Goal: Task Accomplishment & Management: Use online tool/utility

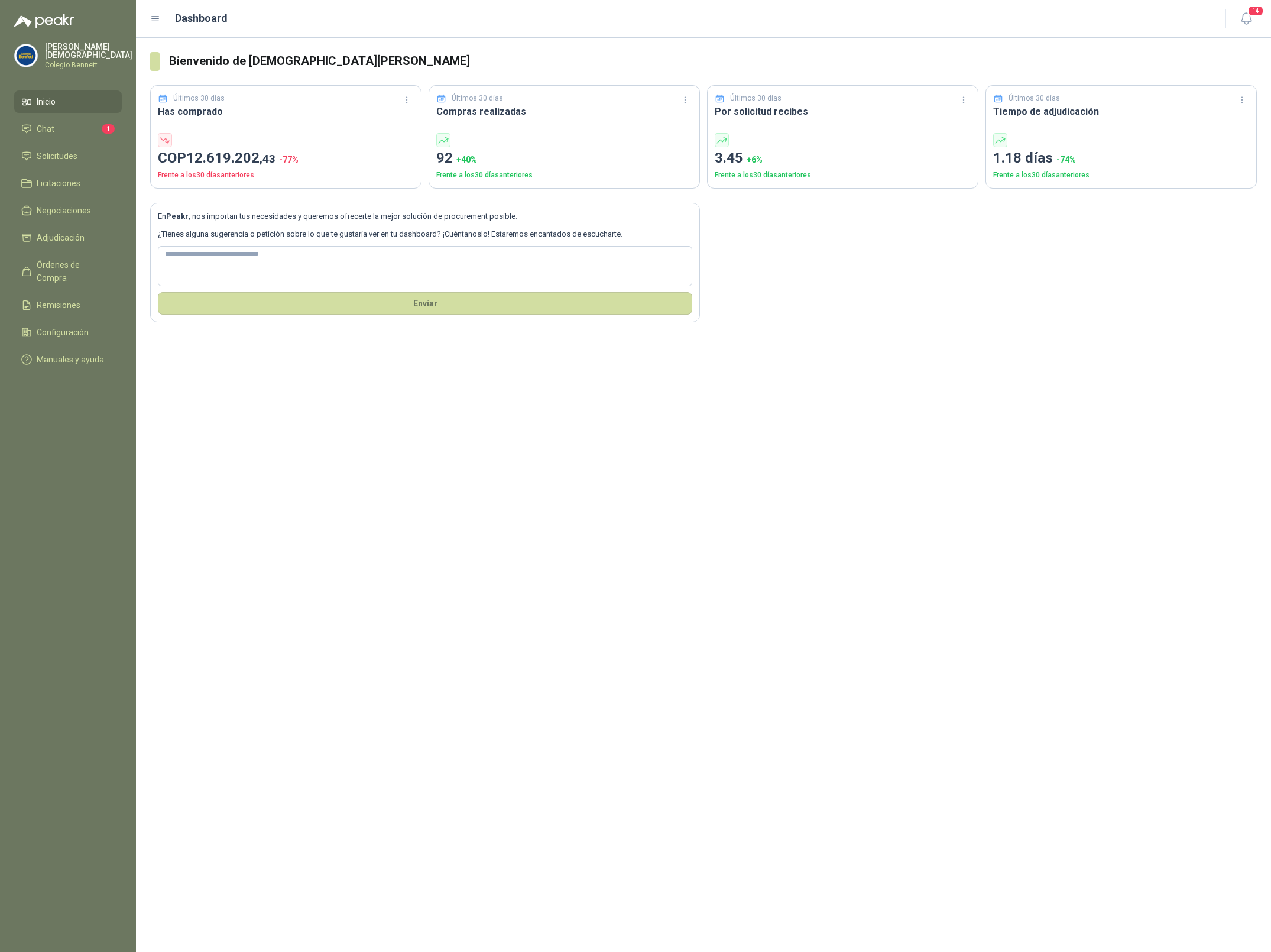
click at [81, 61] on p "Colegio Bennett" at bounding box center [88, 64] width 88 height 7
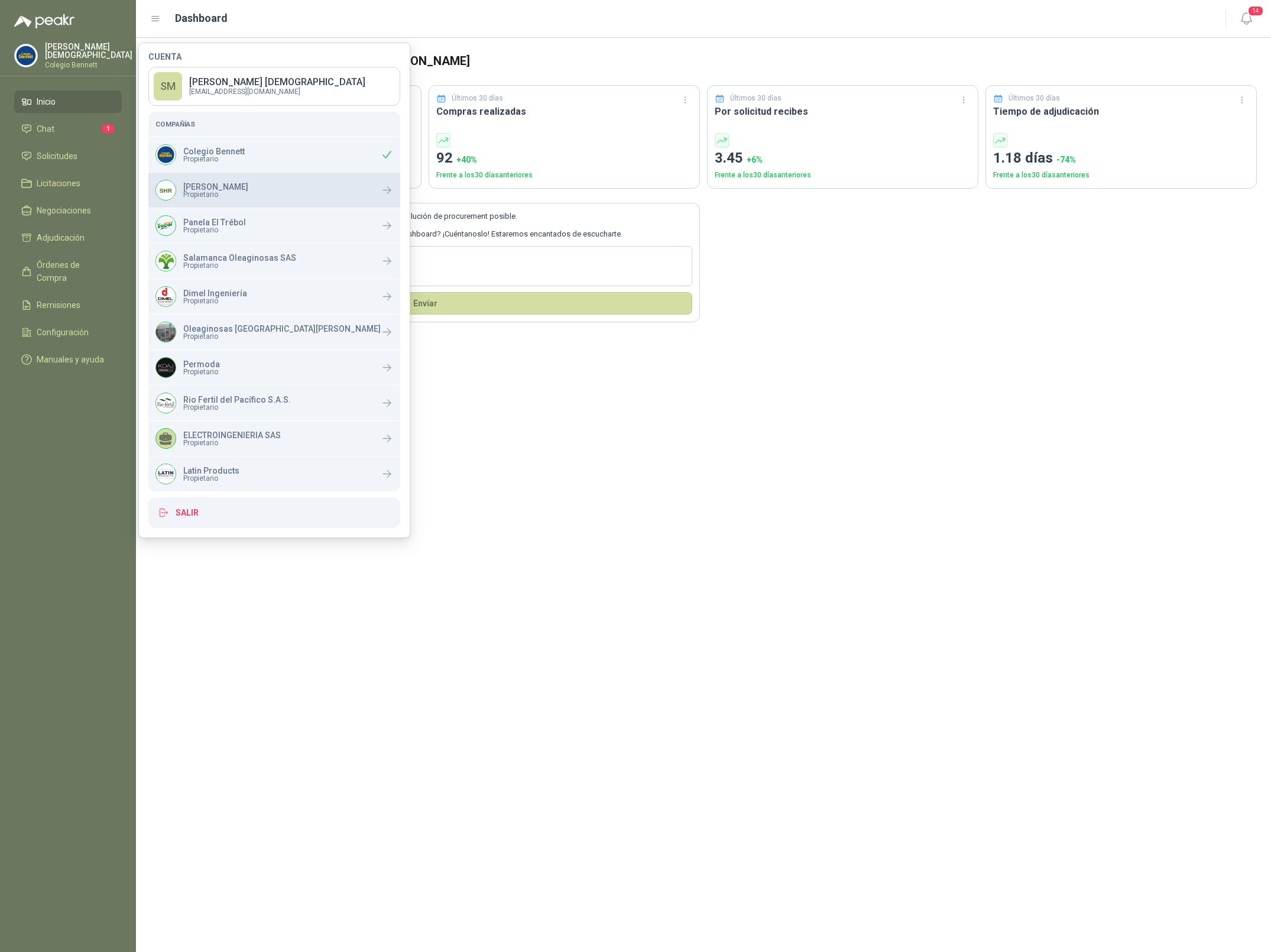
click at [217, 185] on p "[PERSON_NAME]" at bounding box center [216, 187] width 65 height 9
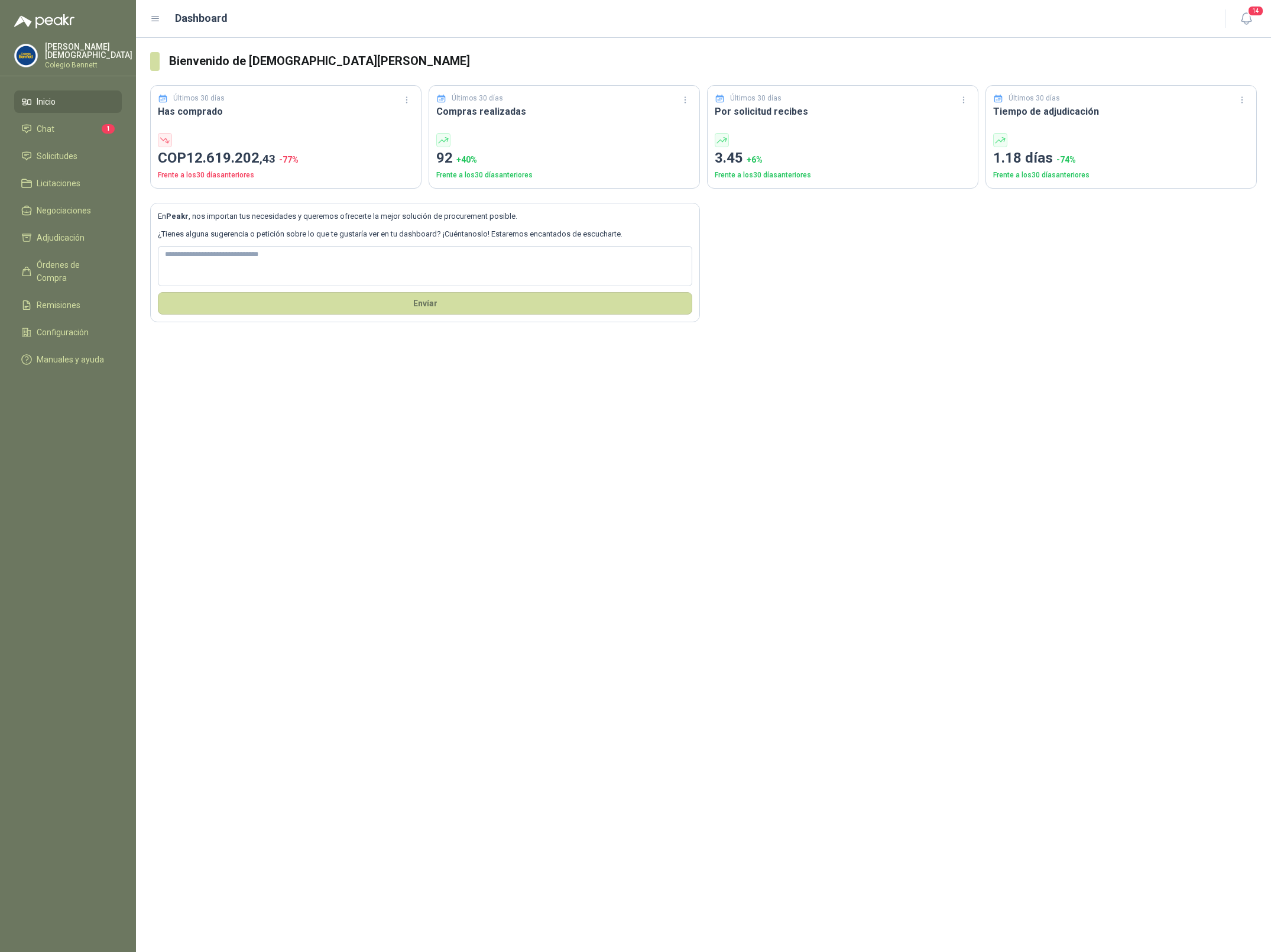
click at [817, 437] on div "Bienvenido de nuevo [PERSON_NAME] Últimos 30 días Has comprado COP 12.619.202 ,…" at bounding box center [703, 495] width 1135 height 914
click at [48, 150] on span "Solicitudes" at bounding box center [57, 156] width 41 height 13
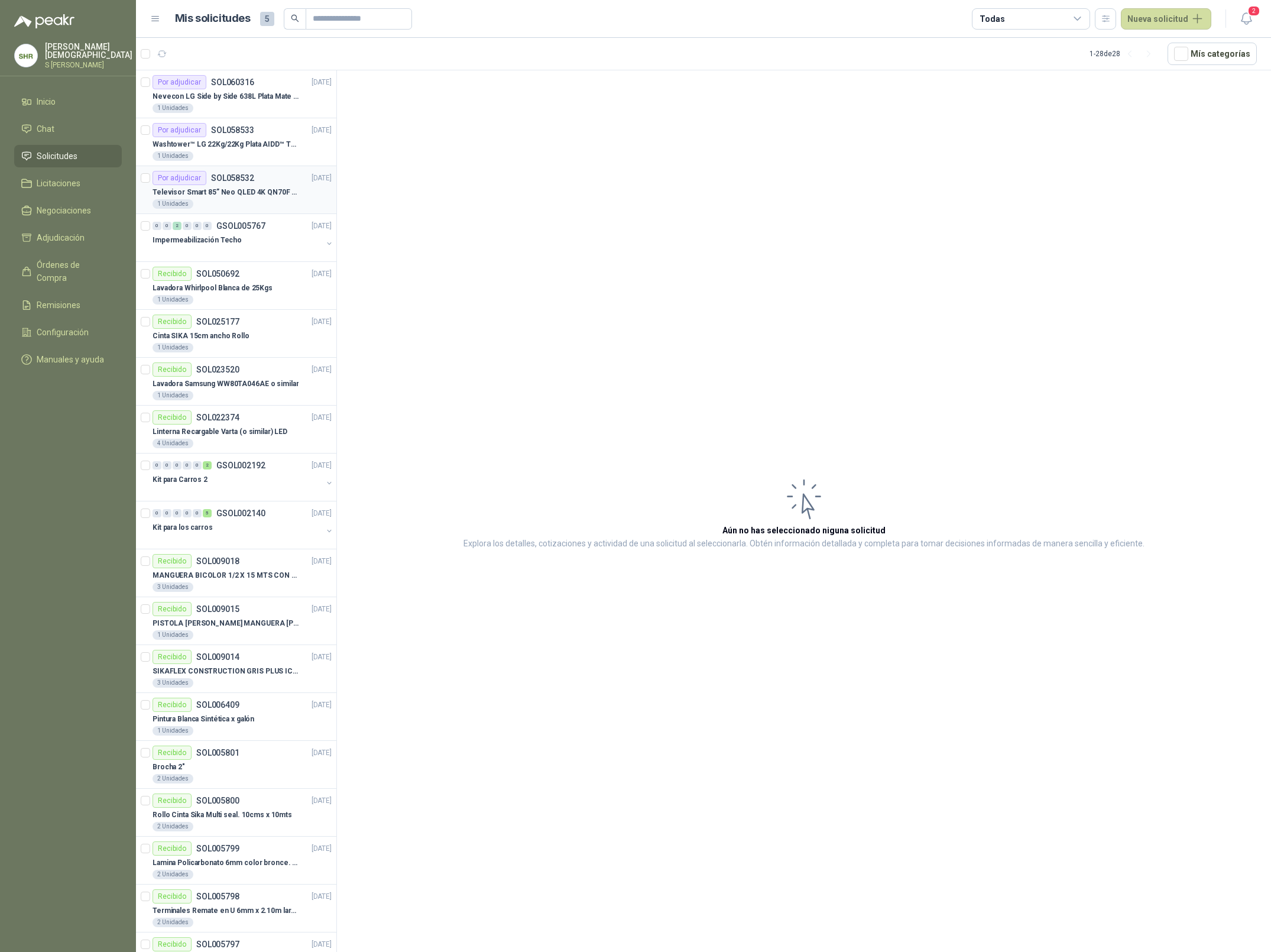
click at [245, 193] on p "Televisor Smart 85” Neo QLED 4K QN70F (2025) Modelo QN85QN70FAKXZL" at bounding box center [226, 192] width 147 height 11
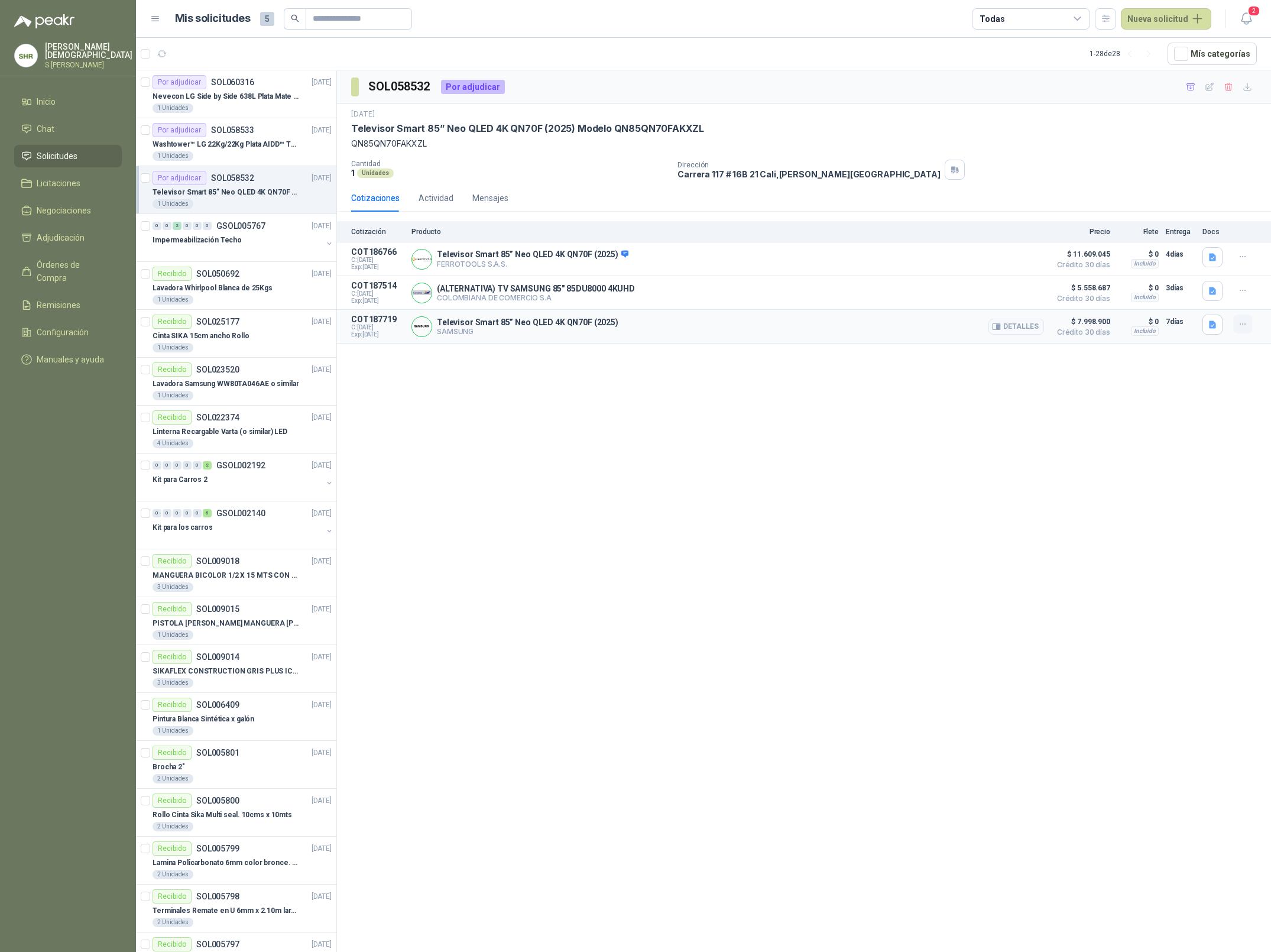
click at [1249, 327] on button "button" at bounding box center [1242, 324] width 19 height 19
click at [1201, 277] on button "Añadir" at bounding box center [1219, 278] width 95 height 19
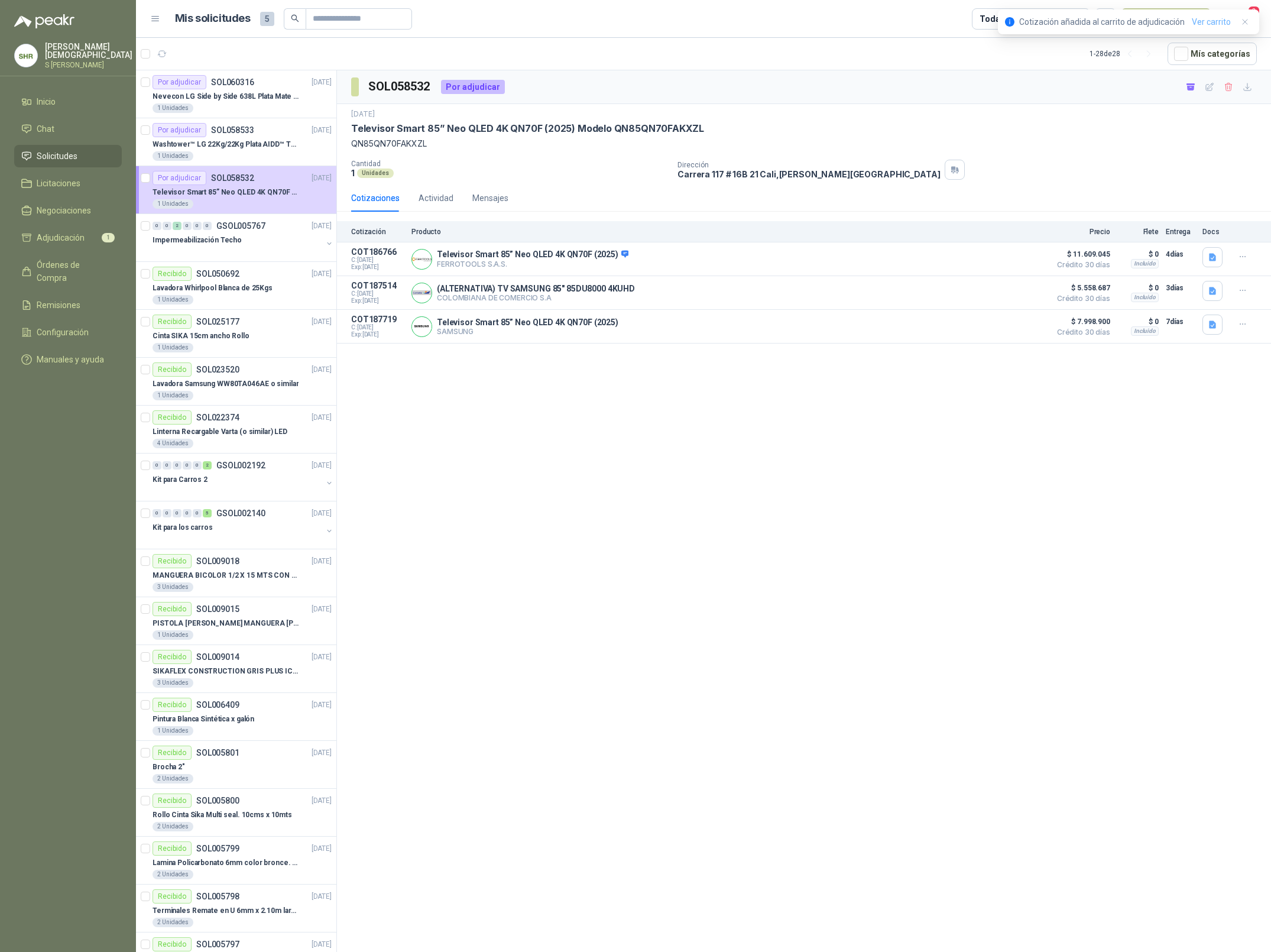
click at [1208, 22] on link "Ver carrito" at bounding box center [1211, 22] width 39 height 13
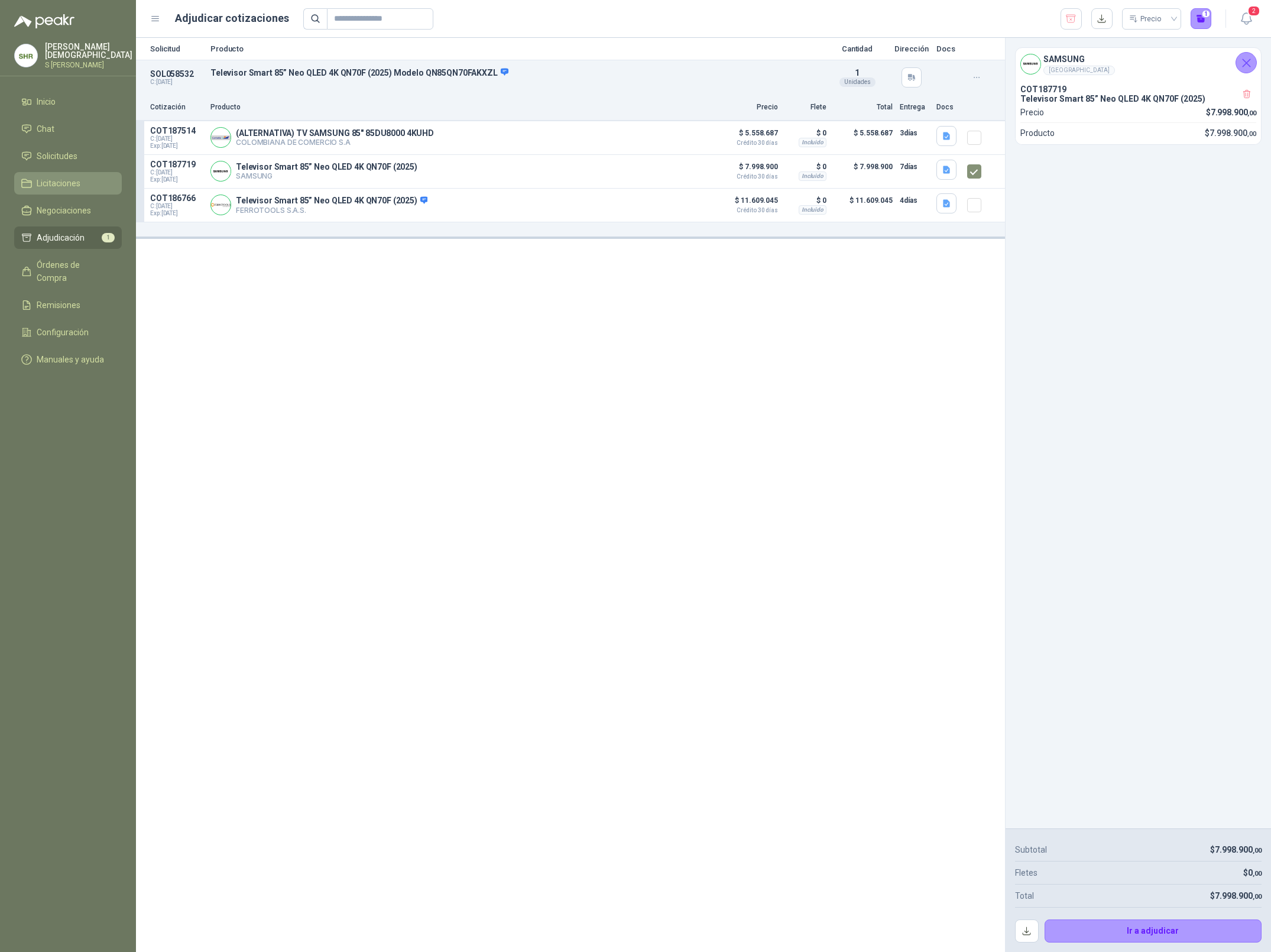
click at [68, 179] on span "Licitaciones" at bounding box center [58, 183] width 43 height 13
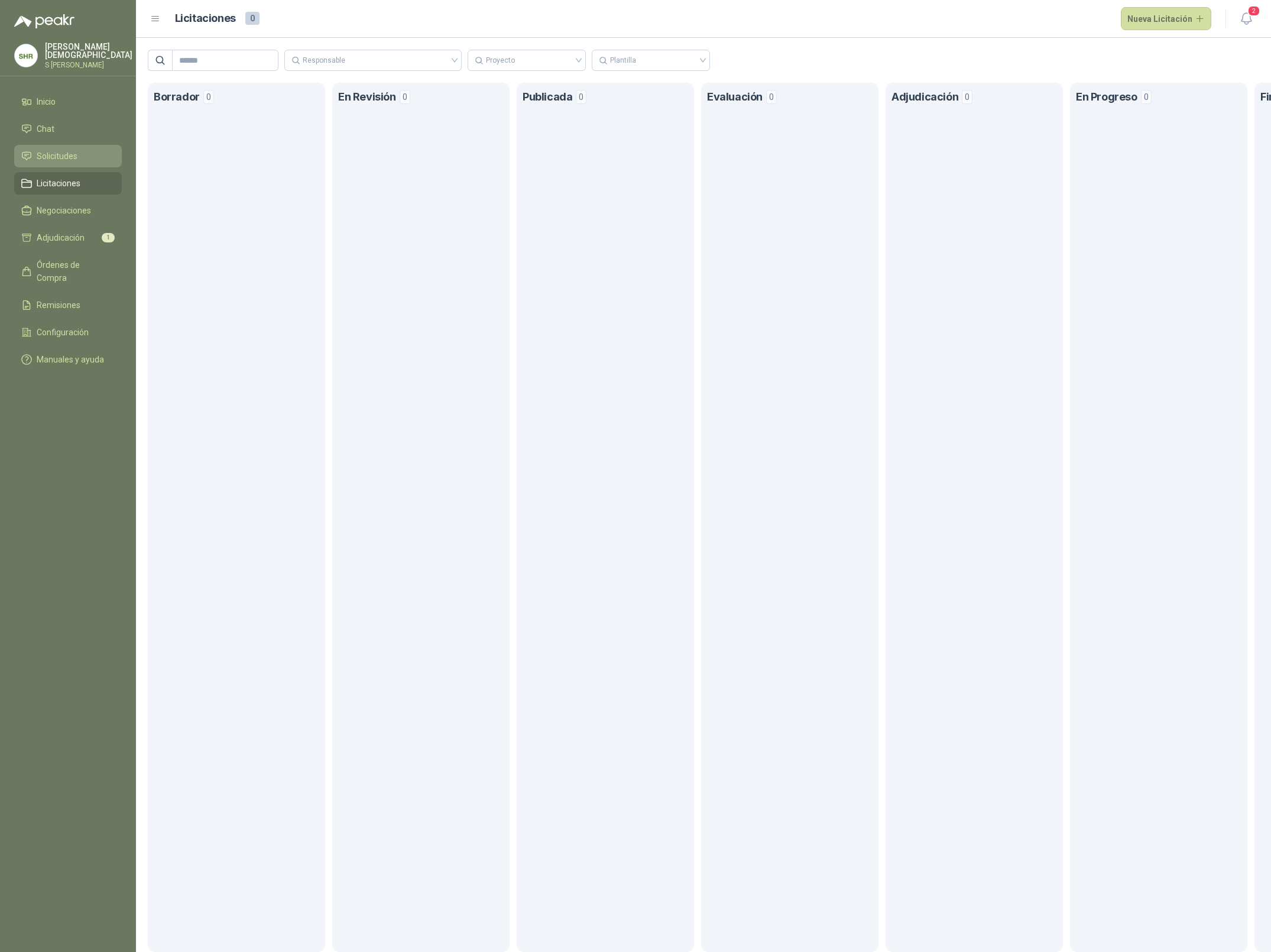
click at [81, 156] on li "Solicitudes" at bounding box center [67, 156] width 93 height 13
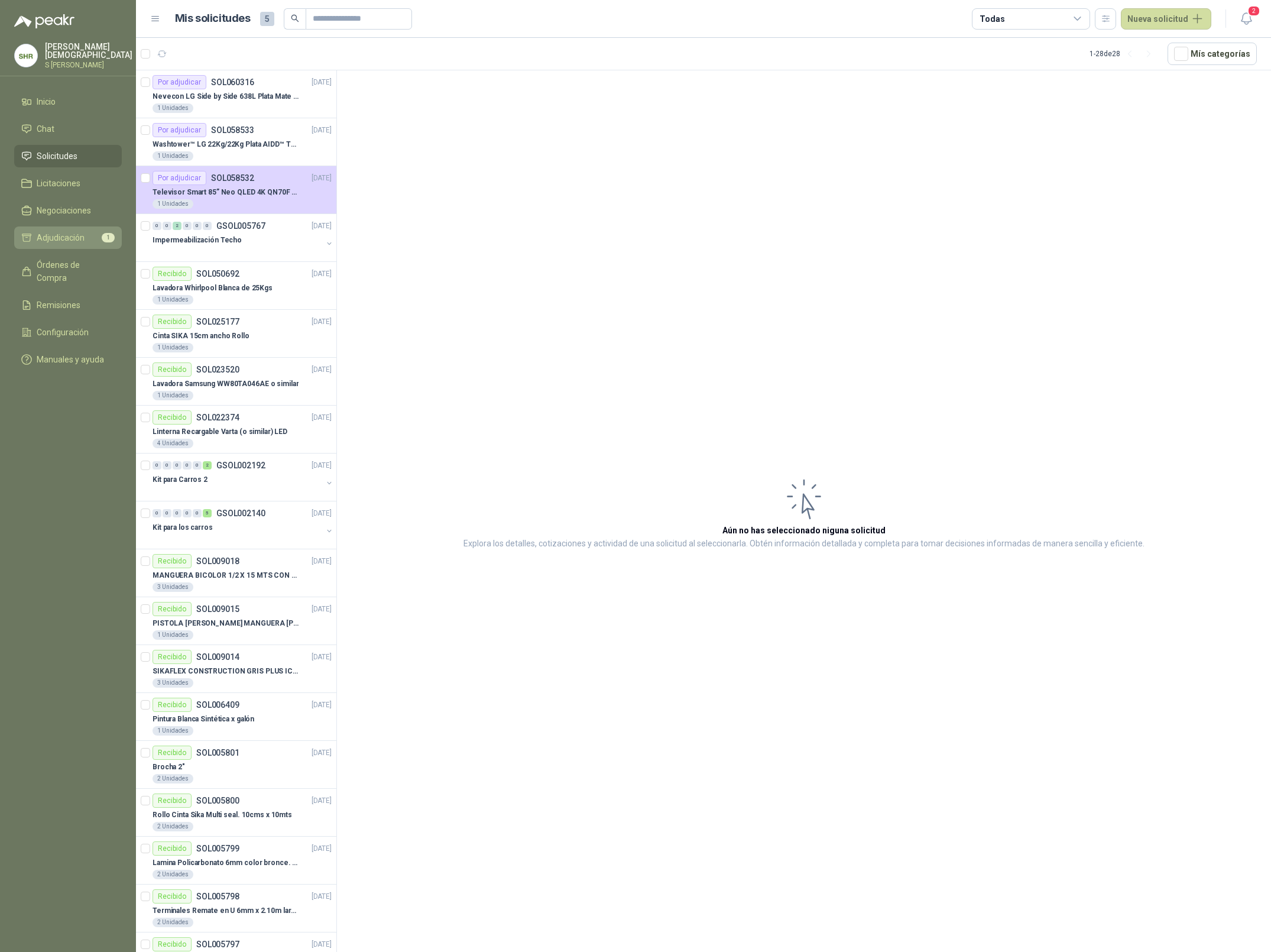
click at [55, 235] on span "Adjudicación" at bounding box center [60, 237] width 48 height 13
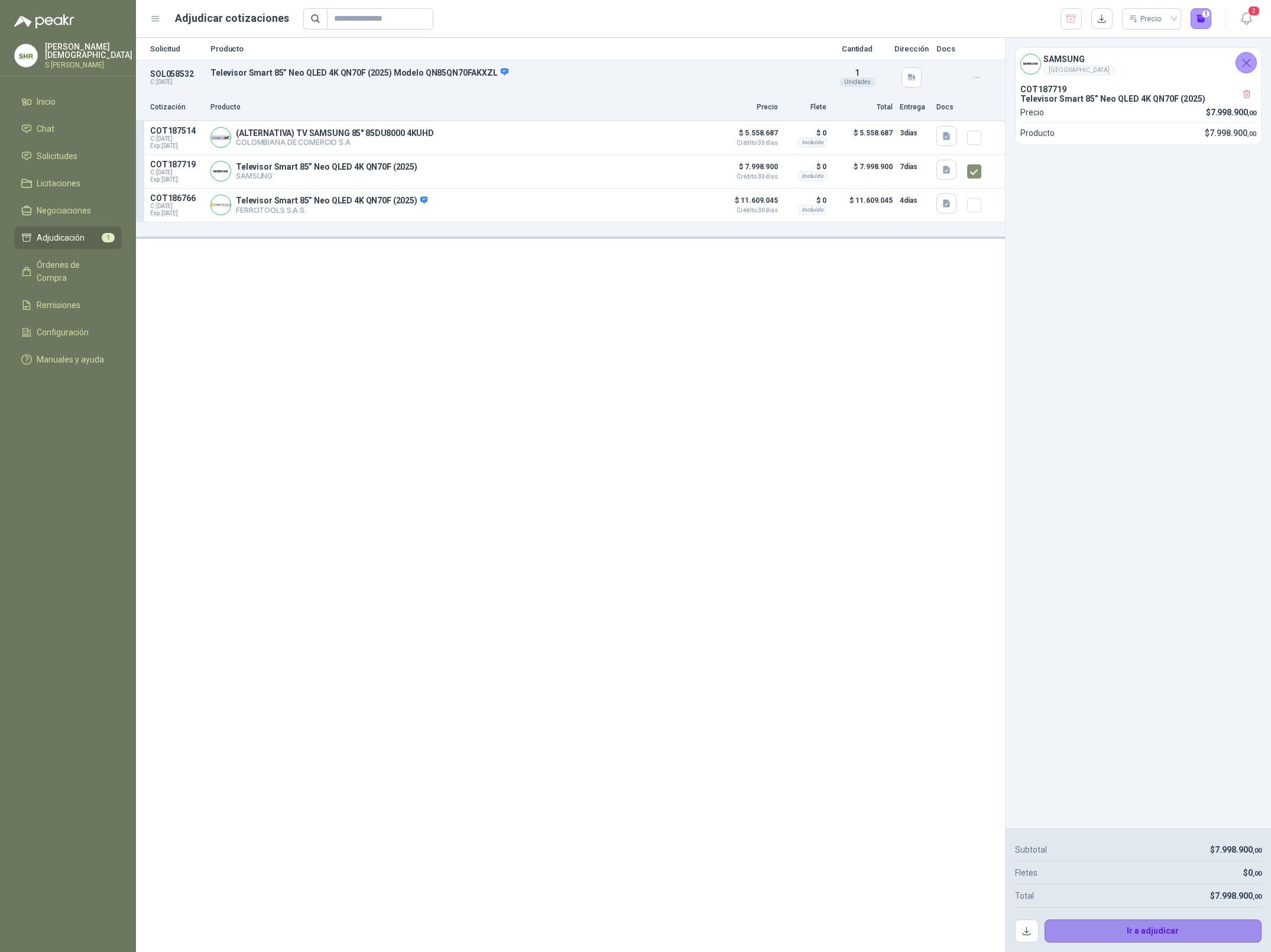
click at [1157, 930] on button "Ir a adjudicar" at bounding box center [1153, 931] width 218 height 23
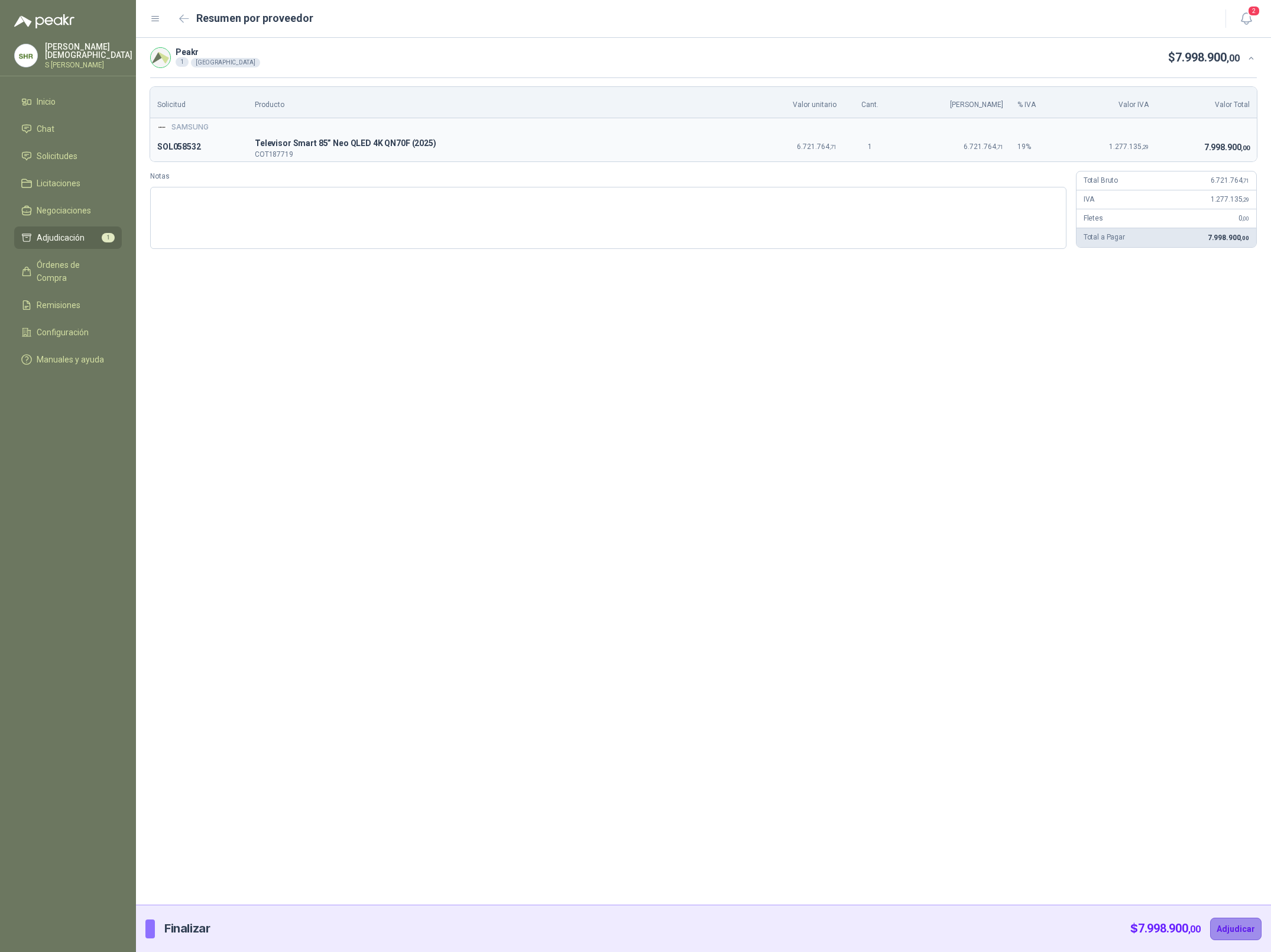
click at [1226, 927] on button "Adjudicar" at bounding box center [1236, 928] width 51 height 22
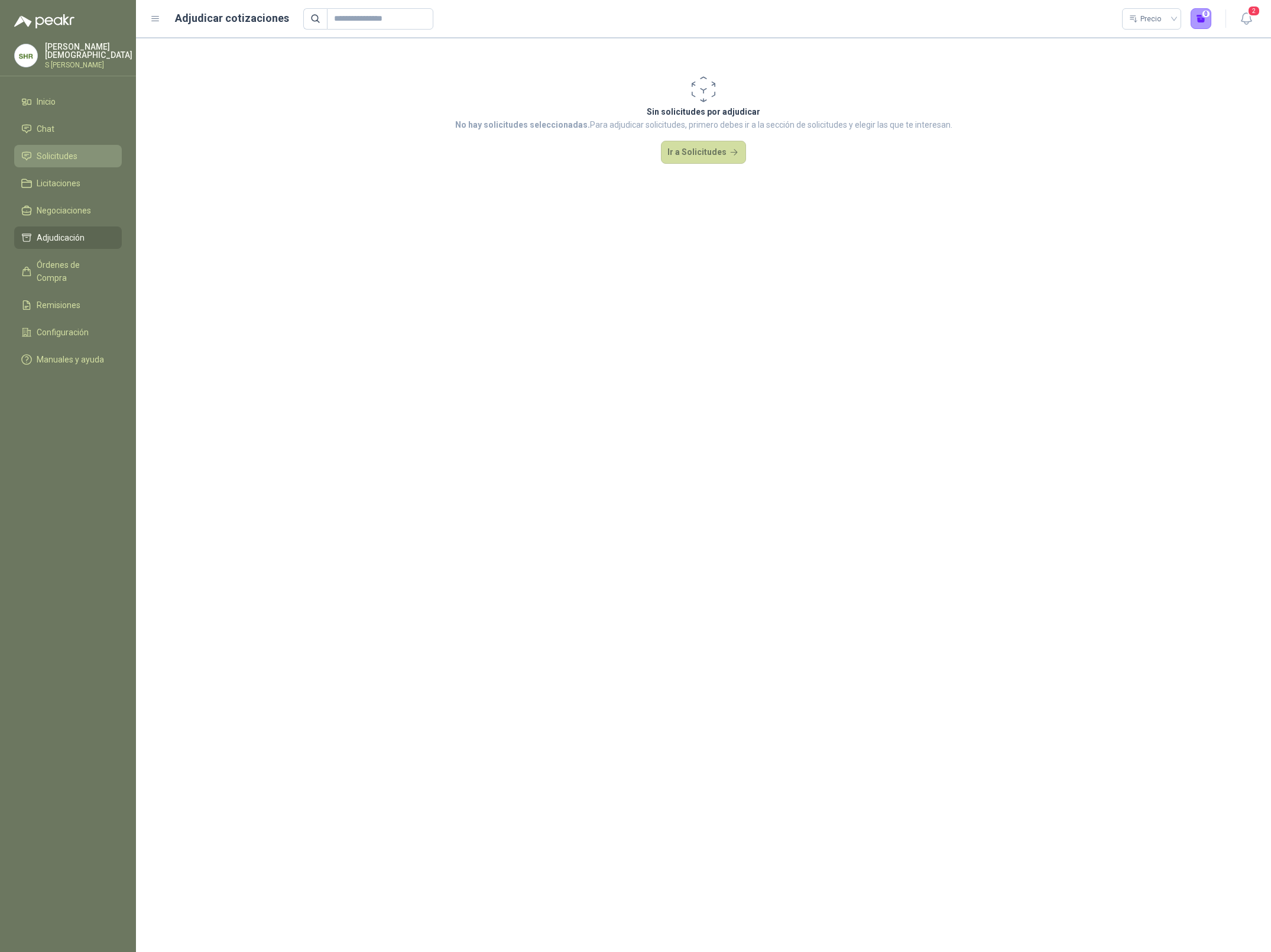
click at [49, 155] on span "Solicitudes" at bounding box center [57, 156] width 41 height 13
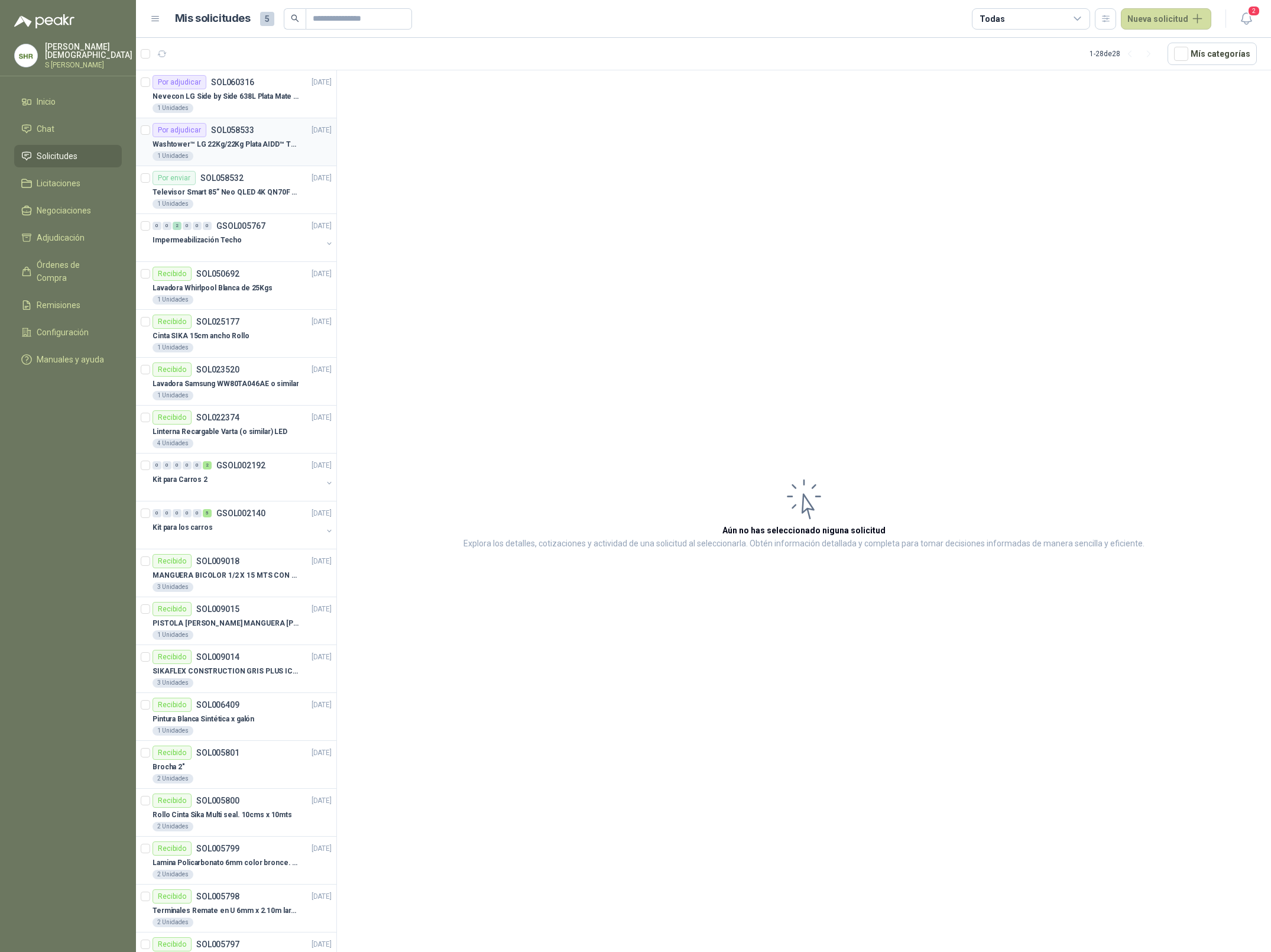
click at [210, 138] on div "Washtower™ LG 22Kg/22Kg Plata AIDD™ ThinQ™ Steam™ WK22VS6P" at bounding box center [242, 144] width 179 height 14
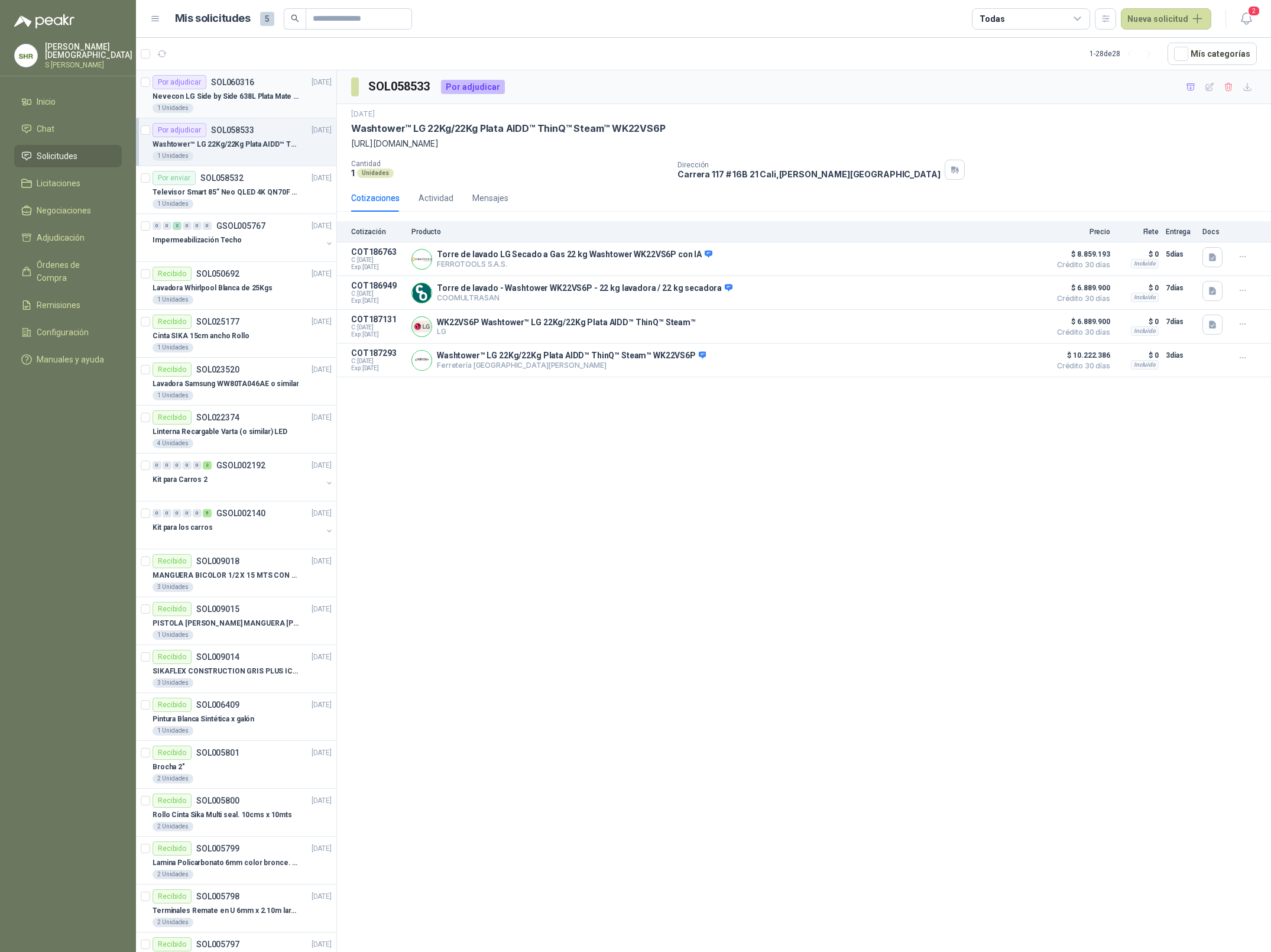
click at [227, 102] on div "Nevecon LG Side by Side 638L Plata Mate Disp. de agua/hielo MOD GS66SPY" at bounding box center [242, 96] width 179 height 14
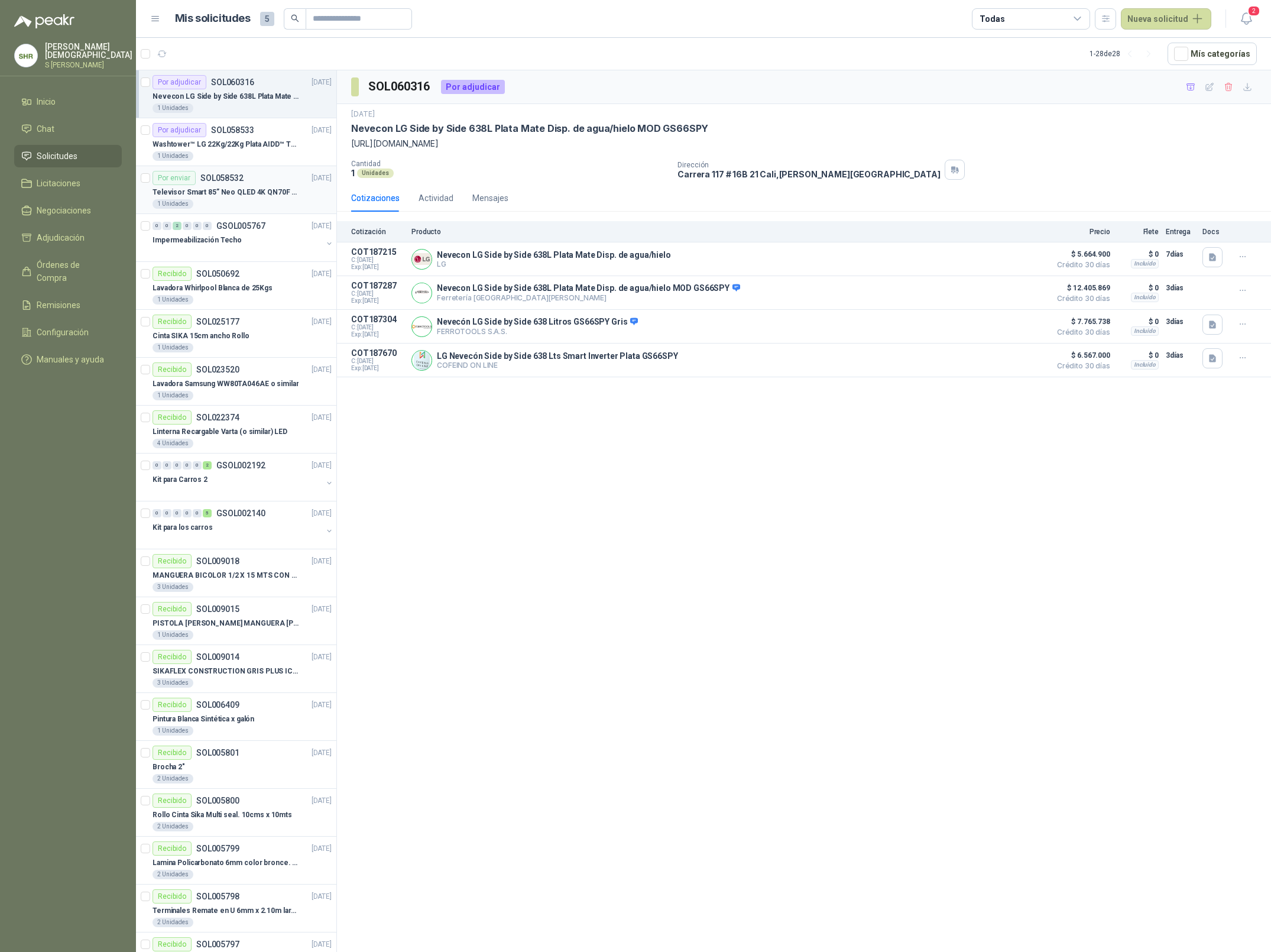
click at [240, 194] on p "Televisor Smart 85” Neo QLED 4K QN70F (2025) Modelo QN85QN70FAKXZL" at bounding box center [226, 192] width 147 height 11
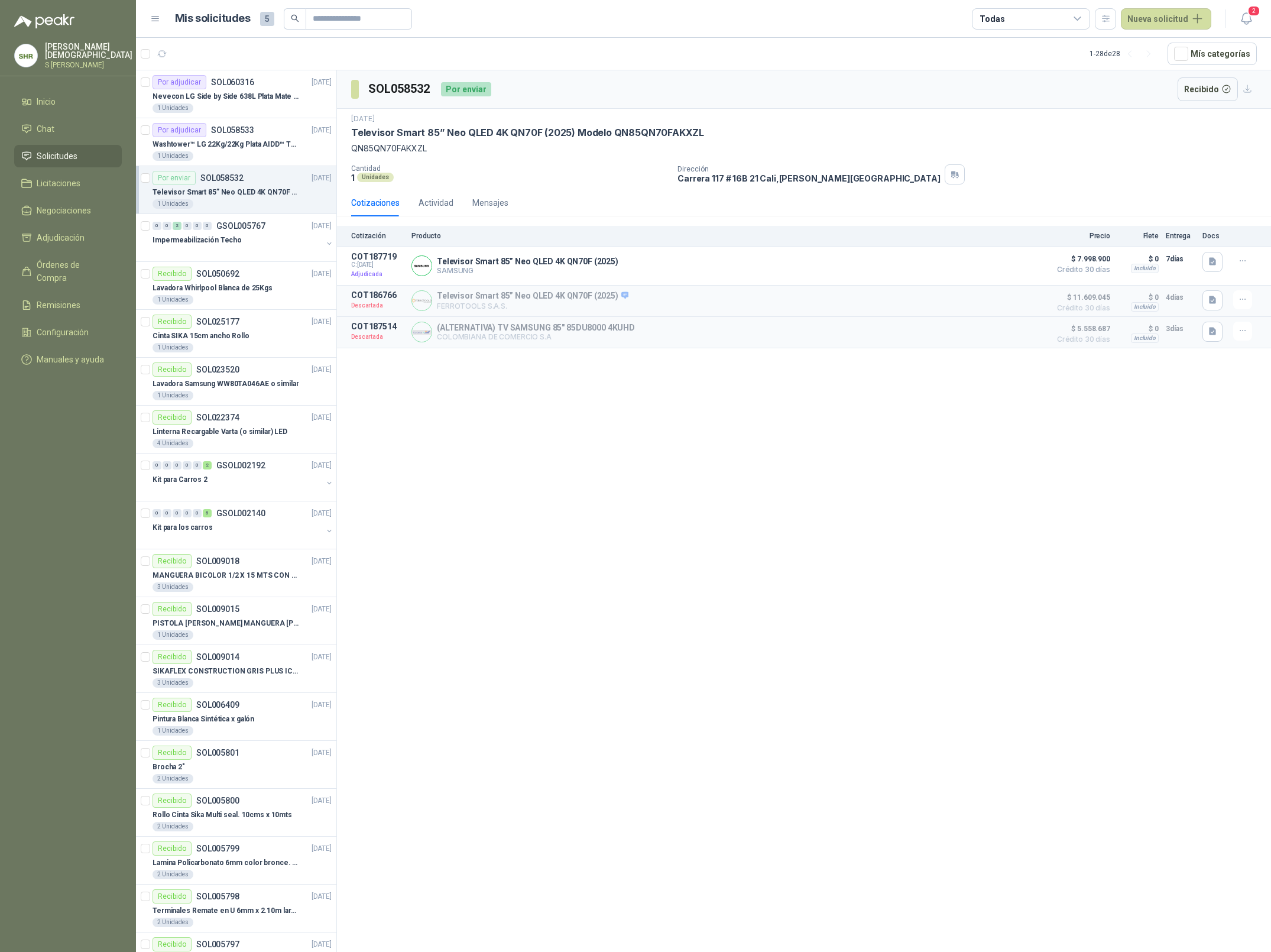
click at [73, 61] on p "S [PERSON_NAME]" at bounding box center [88, 64] width 88 height 7
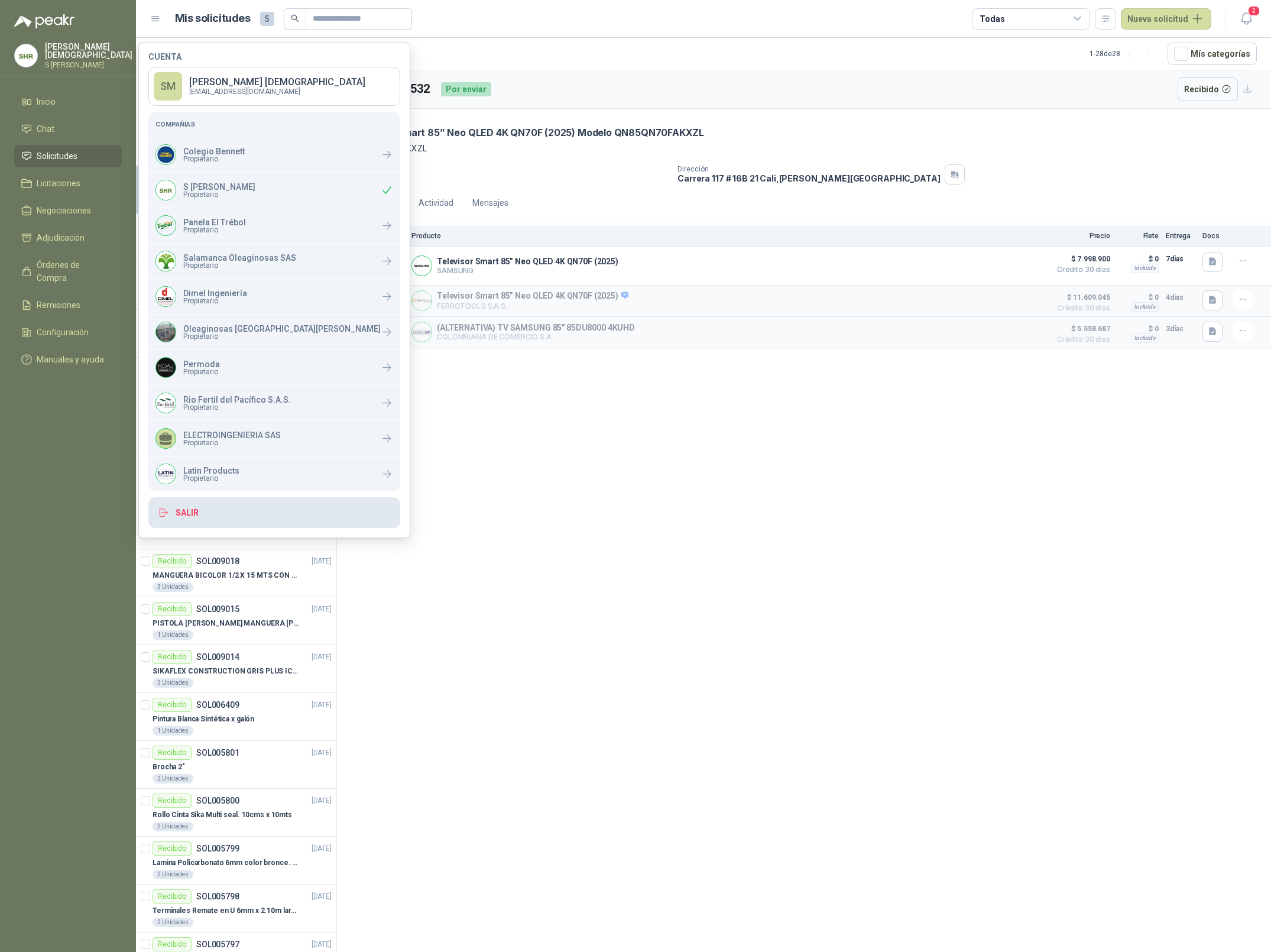
click at [200, 515] on button "Salir" at bounding box center [274, 512] width 252 height 31
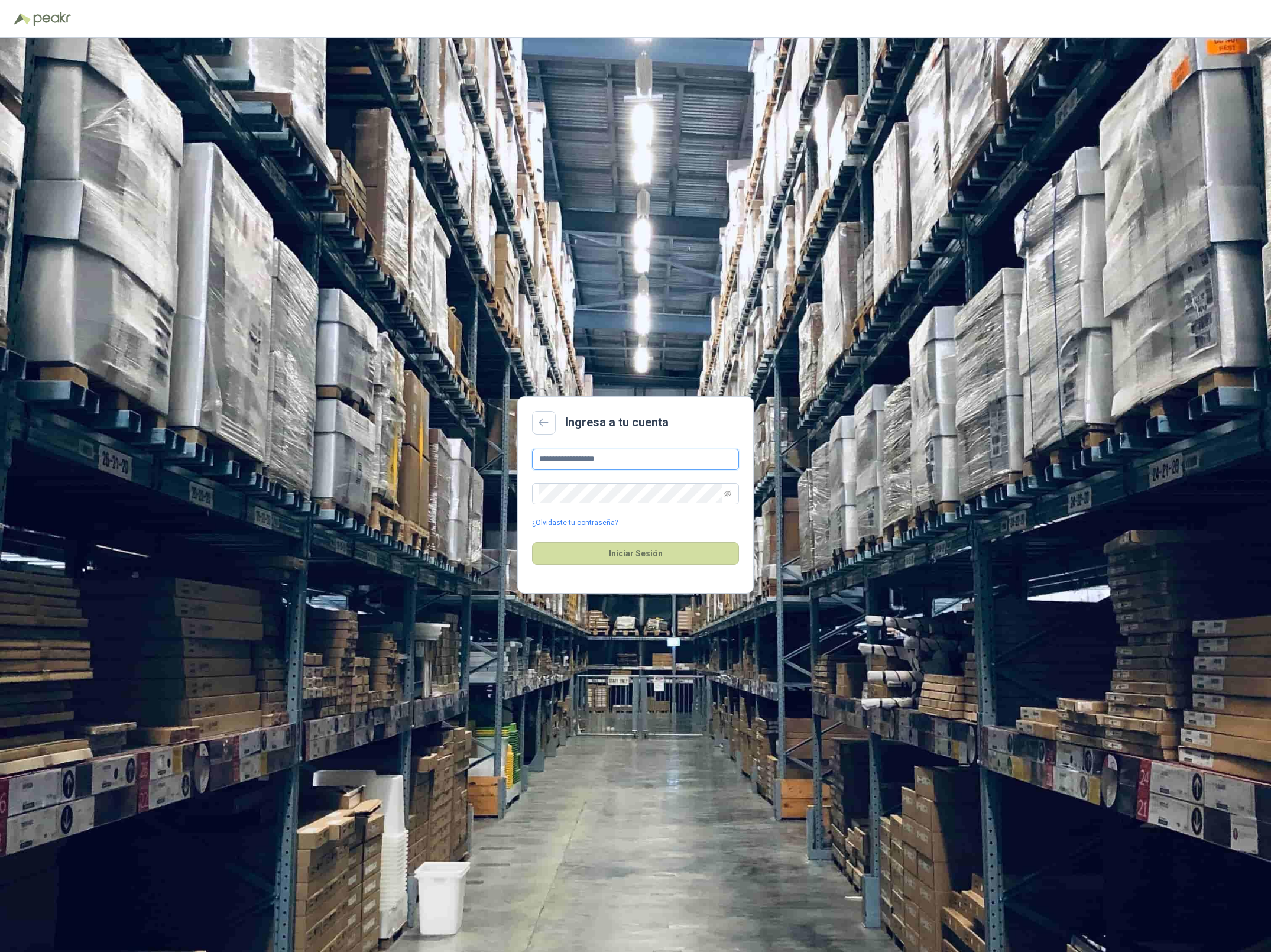
click at [637, 462] on input "**********" at bounding box center [635, 459] width 207 height 21
type input "**********"
click at [633, 558] on button "Iniciar Sesión" at bounding box center [635, 553] width 207 height 22
